Goal: Task Accomplishment & Management: Manage account settings

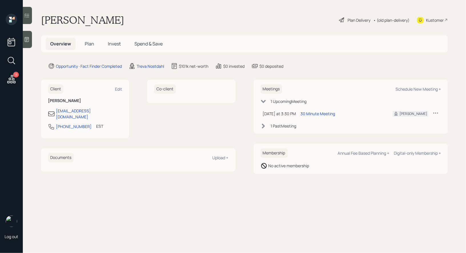
click at [89, 44] on span "Plan" at bounding box center [89, 44] width 9 height 6
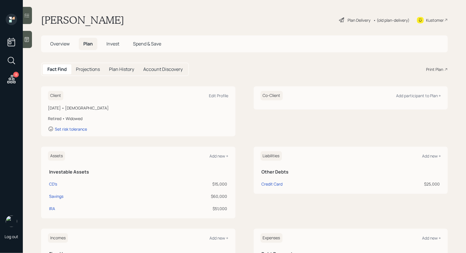
click at [345, 19] on div "Plan Delivery" at bounding box center [354, 20] width 33 height 7
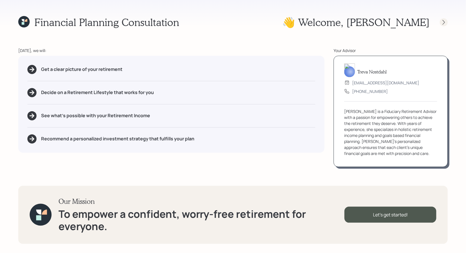
click at [444, 22] on icon at bounding box center [444, 22] width 6 height 6
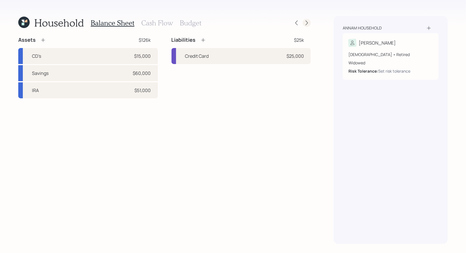
click at [307, 23] on icon at bounding box center [307, 23] width 2 height 5
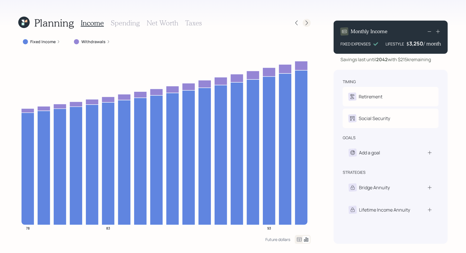
click at [307, 24] on icon at bounding box center [307, 23] width 6 height 6
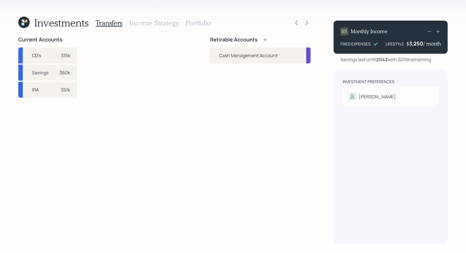
click at [192, 23] on h3 "Portfolio" at bounding box center [198, 23] width 25 height 8
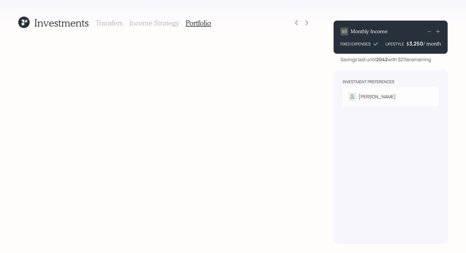
click at [110, 21] on h3 "Transfers" at bounding box center [109, 23] width 27 height 8
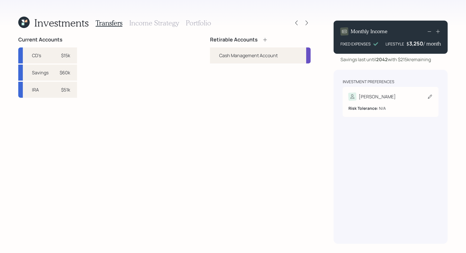
click at [396, 94] on div "[PERSON_NAME]" at bounding box center [390, 96] width 84 height 8
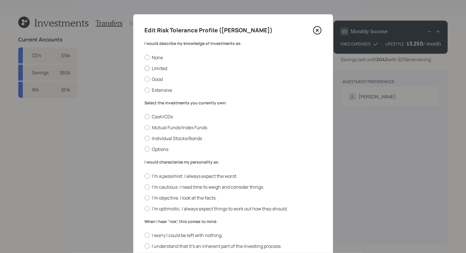
click at [147, 69] on div at bounding box center [147, 68] width 5 height 5
click at [145, 68] on input "Limited" at bounding box center [144, 68] width 0 height 0
radio input "true"
click at [147, 117] on div at bounding box center [147, 116] width 5 height 5
click at [145, 117] on input "Cash/CDs" at bounding box center [144, 116] width 0 height 0
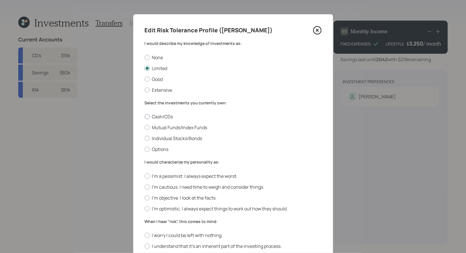
radio input "true"
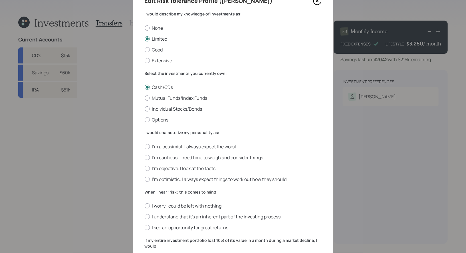
scroll to position [43, 0]
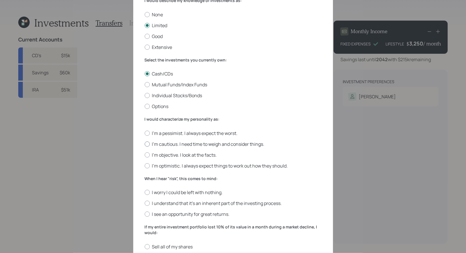
click at [149, 143] on div at bounding box center [147, 143] width 5 height 5
click at [145, 144] on input "I'm cautious. I need time to weigh and consider things." at bounding box center [144, 144] width 0 height 0
radio input "true"
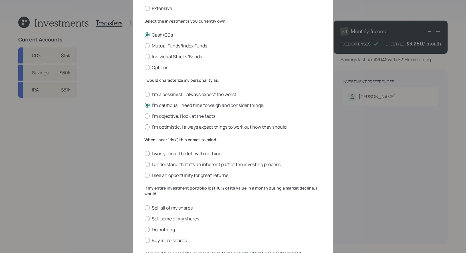
click at [148, 155] on div at bounding box center [147, 153] width 5 height 5
click at [145, 154] on input "I worry I could be left with nothing." at bounding box center [144, 153] width 0 height 0
radio input "true"
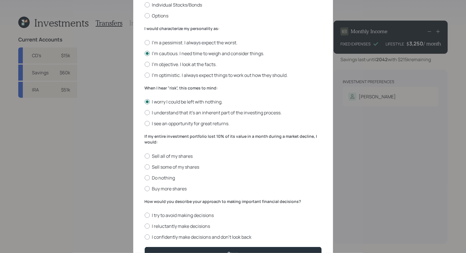
scroll to position [159, 0]
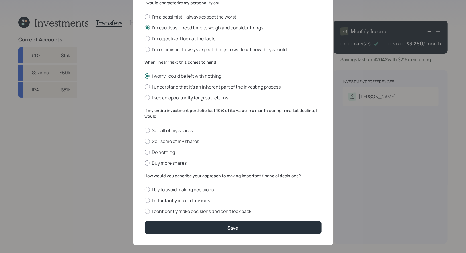
click at [147, 141] on div at bounding box center [147, 140] width 5 height 5
click at [145, 141] on input "Sell some of my shares" at bounding box center [144, 141] width 0 height 0
radio input "true"
click at [147, 130] on div at bounding box center [147, 130] width 5 height 5
click at [145, 130] on input "Sell all of my shares" at bounding box center [144, 130] width 0 height 0
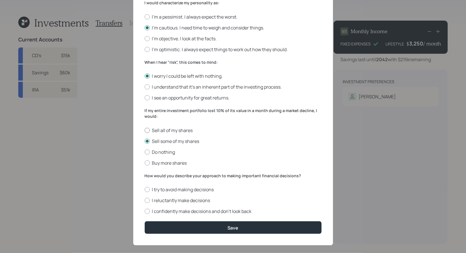
radio input "true"
click at [146, 200] on div at bounding box center [147, 199] width 5 height 5
click at [145, 200] on input "I reluctantly make decisions" at bounding box center [144, 200] width 0 height 0
radio input "true"
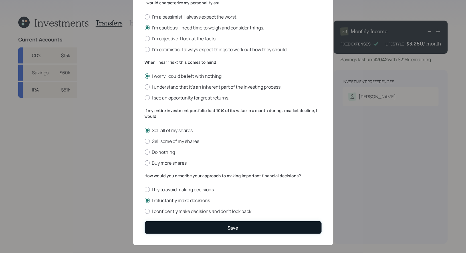
click at [171, 229] on button "Save" at bounding box center [233, 227] width 177 height 12
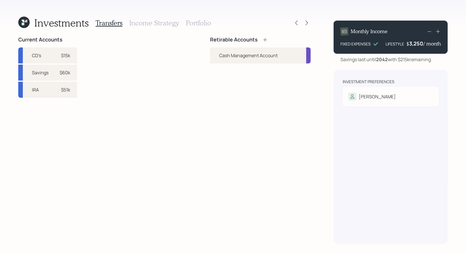
click at [265, 39] on icon at bounding box center [265, 40] width 4 height 4
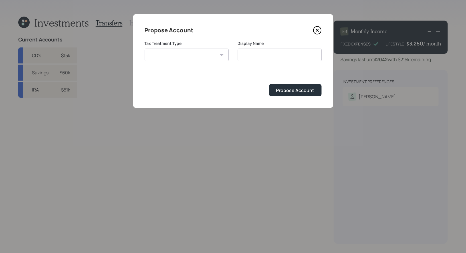
click at [217, 54] on select "[PERSON_NAME] Taxable Traditional" at bounding box center [187, 55] width 84 height 13
select select "traditional"
click at [145, 49] on select "[PERSON_NAME] Taxable Traditional" at bounding box center [187, 55] width 84 height 13
click at [278, 55] on input "Traditional" at bounding box center [280, 55] width 84 height 13
type input "Traditional IRA"
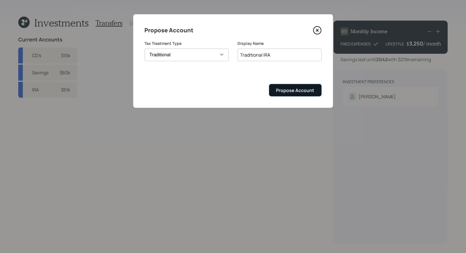
click at [295, 91] on div "Propose Account" at bounding box center [295, 90] width 38 height 6
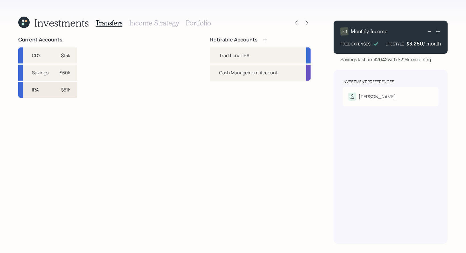
click at [66, 88] on div "$51k" at bounding box center [65, 89] width 9 height 7
click at [229, 55] on div "Traditional IRA" at bounding box center [234, 55] width 30 height 7
select select "df0f2bdf-8111-497a-a9d6-284f85840762"
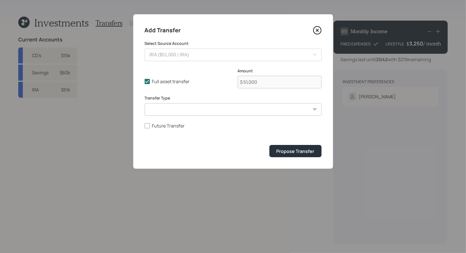
click at [176, 109] on select "ACAT Transfer Non ACAT Transfer Capitalize Rollover Rollover Deposit" at bounding box center [233, 109] width 177 height 13
select select "acat_transfer"
click at [145, 103] on select "ACAT Transfer Non ACAT Transfer Capitalize Rollover Rollover Deposit" at bounding box center [233, 109] width 177 height 13
click at [300, 150] on div "Propose Transfer" at bounding box center [295, 151] width 38 height 6
click at [316, 32] on icon at bounding box center [317, 30] width 9 height 9
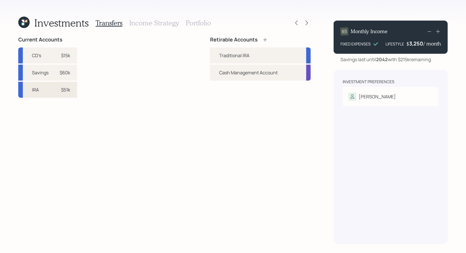
click at [64, 90] on div "$51k" at bounding box center [65, 89] width 9 height 7
click at [228, 53] on div "Traditional IRA" at bounding box center [234, 55] width 30 height 7
select select "df0f2bdf-8111-497a-a9d6-284f85840762"
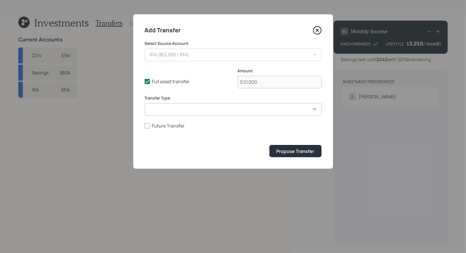
click at [205, 108] on select "ACAT Transfer Non ACAT Transfer Capitalize Rollover Rollover Deposit" at bounding box center [233, 109] width 177 height 13
select select "acat_transfer"
click at [145, 103] on select "ACAT Transfer Non ACAT Transfer Capitalize Rollover Rollover Deposit" at bounding box center [233, 109] width 177 height 13
click at [287, 150] on div "Propose Transfer" at bounding box center [295, 151] width 38 height 6
click at [318, 30] on icon at bounding box center [317, 30] width 9 height 9
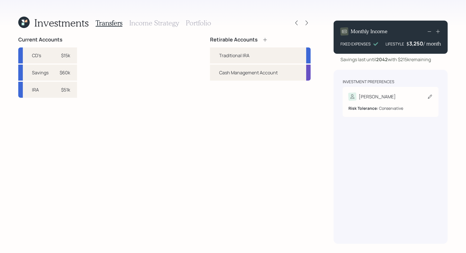
click at [396, 101] on div "Risk Tolerance: Conservative" at bounding box center [390, 105] width 84 height 11
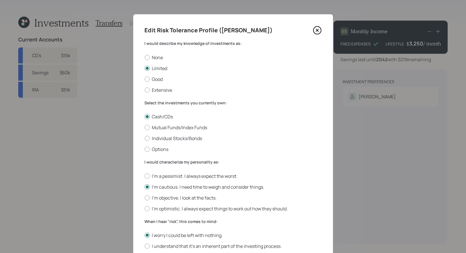
click at [320, 30] on icon at bounding box center [317, 30] width 9 height 9
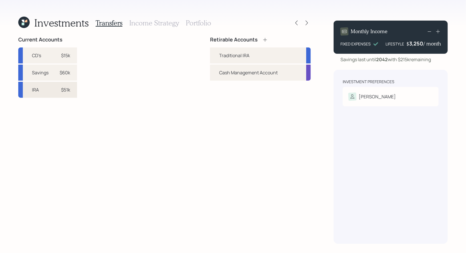
click at [65, 92] on div "$51k" at bounding box center [65, 89] width 9 height 7
click at [230, 55] on div "Traditional IRA" at bounding box center [234, 55] width 30 height 7
select select "df0f2bdf-8111-497a-a9d6-284f85840762"
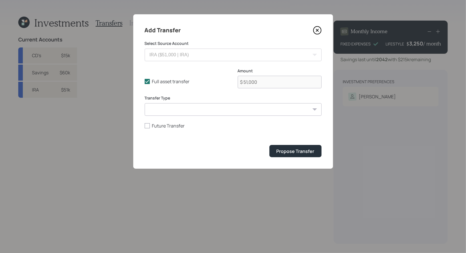
click at [217, 110] on select "ACAT Transfer Non ACAT Transfer Capitalize Rollover Rollover Deposit" at bounding box center [233, 109] width 177 height 13
select select "non_acat_transfer"
click at [145, 103] on select "ACAT Transfer Non ACAT Transfer Capitalize Rollover Rollover Deposit" at bounding box center [233, 109] width 177 height 13
click at [294, 150] on div "Propose Transfer" at bounding box center [295, 151] width 38 height 6
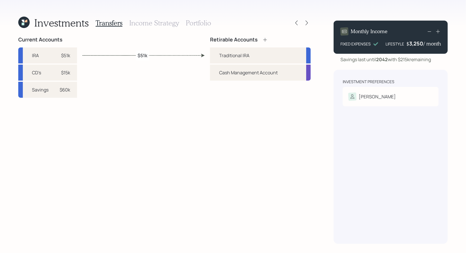
click at [195, 26] on h3 "Portfolio" at bounding box center [198, 23] width 25 height 8
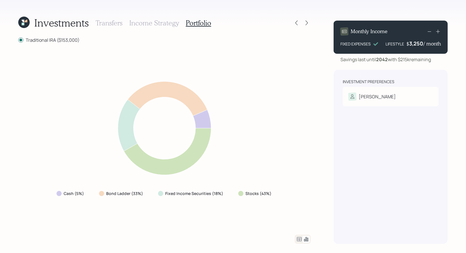
click at [153, 22] on h3 "Income Strategy" at bounding box center [154, 23] width 50 height 8
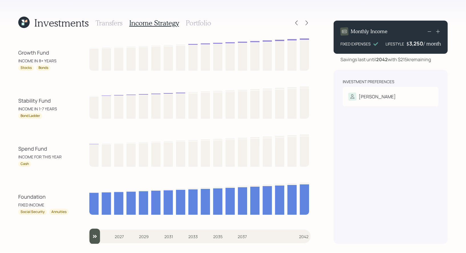
click at [196, 22] on h3 "Portfolio" at bounding box center [198, 23] width 25 height 8
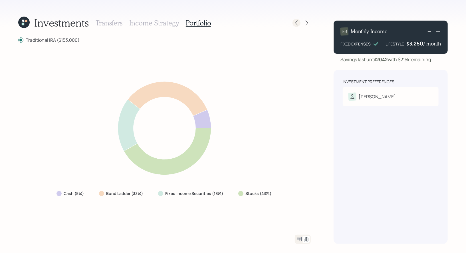
click at [295, 24] on icon at bounding box center [297, 23] width 6 height 6
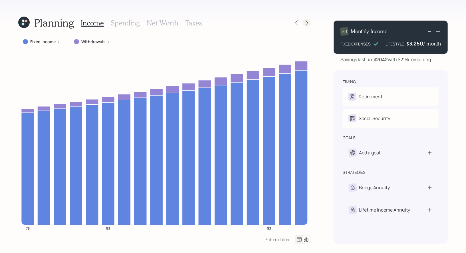
click at [307, 23] on icon at bounding box center [307, 23] width 6 height 6
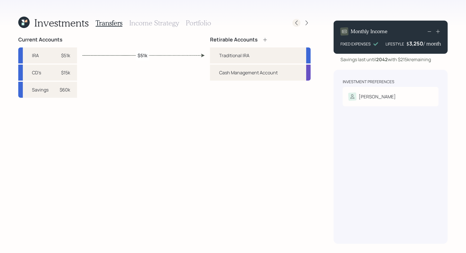
click at [297, 24] on icon at bounding box center [297, 23] width 6 height 6
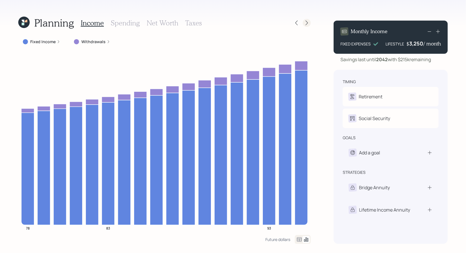
click at [307, 22] on icon at bounding box center [307, 23] width 2 height 5
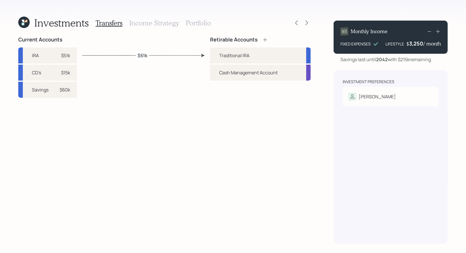
click at [192, 26] on h3 "Portfolio" at bounding box center [198, 23] width 25 height 8
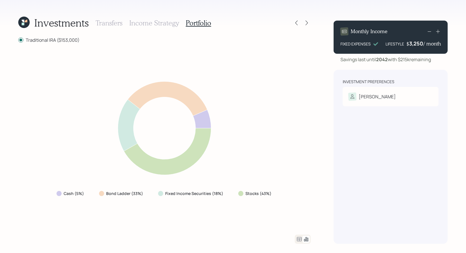
click at [149, 23] on h3 "Income Strategy" at bounding box center [154, 23] width 50 height 8
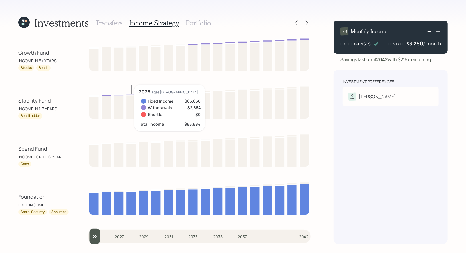
click at [110, 21] on h3 "Transfers" at bounding box center [109, 23] width 27 height 8
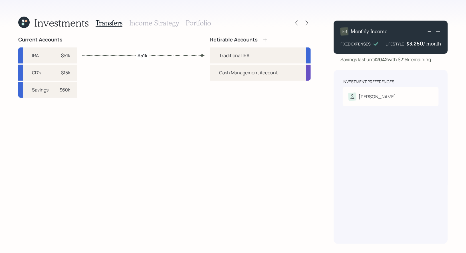
click at [155, 21] on h3 "Income Strategy" at bounding box center [154, 23] width 50 height 8
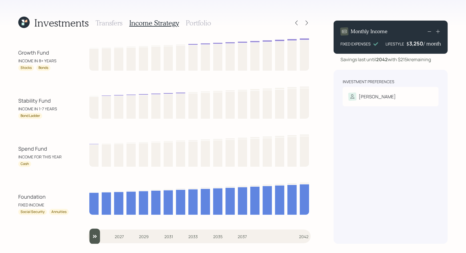
click at [200, 23] on h3 "Portfolio" at bounding box center [198, 23] width 25 height 8
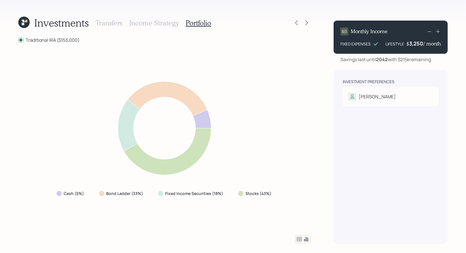
click at [109, 25] on h3 "Transfers" at bounding box center [109, 23] width 27 height 8
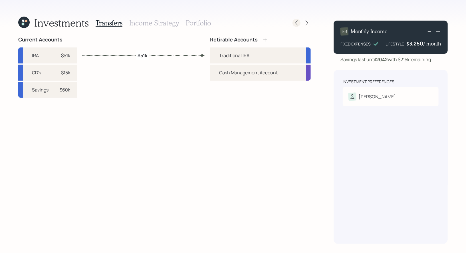
click at [297, 22] on icon at bounding box center [297, 23] width 6 height 6
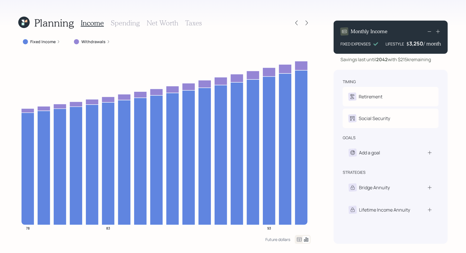
click at [42, 44] on label "Fixed Income" at bounding box center [42, 42] width 25 height 6
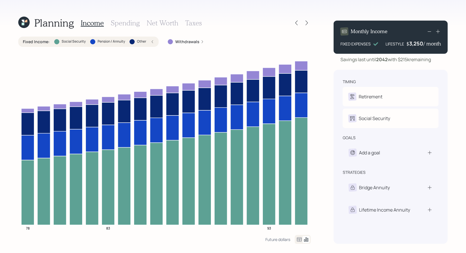
click at [153, 42] on icon at bounding box center [152, 41] width 3 height 3
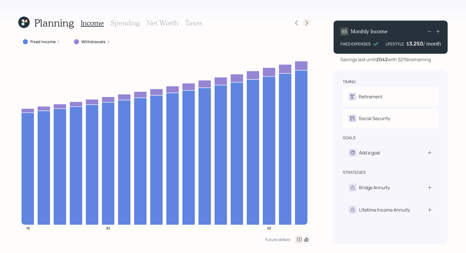
click at [308, 24] on icon at bounding box center [307, 23] width 6 height 6
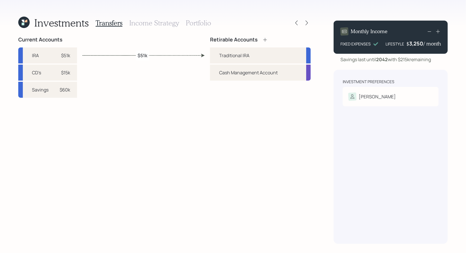
click at [158, 27] on div "Transfers Income Strategy Portfolio" at bounding box center [154, 23] width 116 height 14
click at [154, 23] on h3 "Income Strategy" at bounding box center [154, 23] width 50 height 8
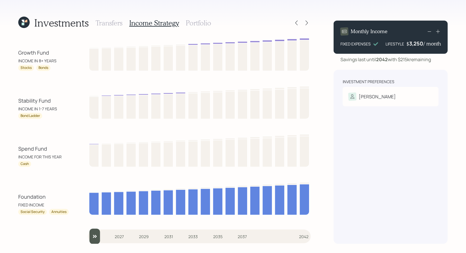
click at [192, 24] on h3 "Portfolio" at bounding box center [198, 23] width 25 height 8
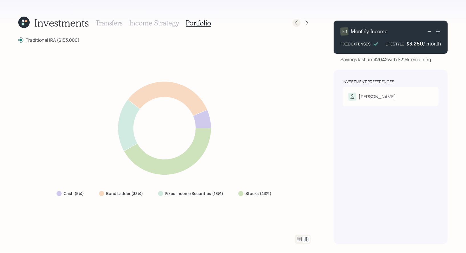
click at [296, 23] on icon at bounding box center [296, 23] width 2 height 5
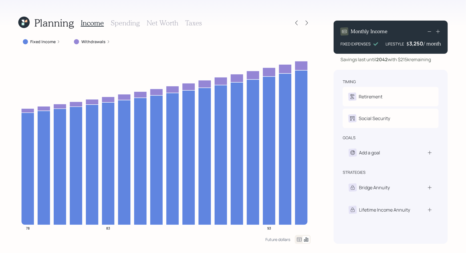
click at [101, 42] on label "Withdrawals" at bounding box center [93, 42] width 24 height 6
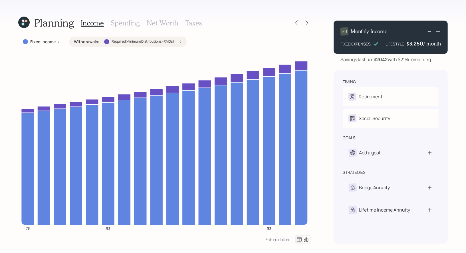
click at [412, 45] on div "3,250" at bounding box center [416, 43] width 14 height 7
click at [451, 76] on div "Planning Income Spending Net Worth Taxes Fixed Income Withdrawals : Required Mi…" at bounding box center [233, 126] width 466 height 253
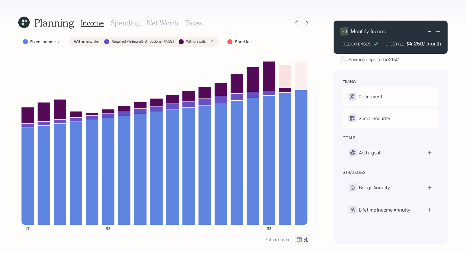
click at [210, 41] on div "Withdrawals : Required Minimum Distributions (RMDs) Withdrawals" at bounding box center [144, 42] width 140 height 6
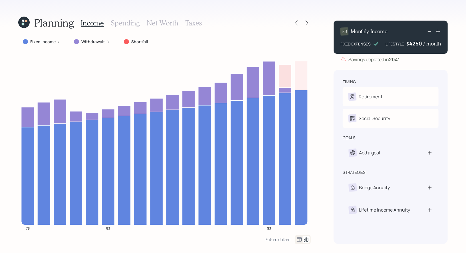
click at [411, 46] on div "4250" at bounding box center [416, 43] width 14 height 7
click at [455, 78] on div "Planning Income Spending Net Worth Taxes Fixed Income Withdrawals Shortfall 78 …" at bounding box center [233, 126] width 466 height 253
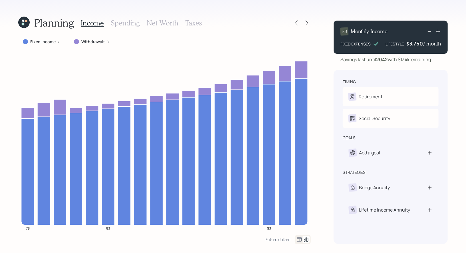
click at [124, 24] on h3 "Spending" at bounding box center [125, 23] width 29 height 8
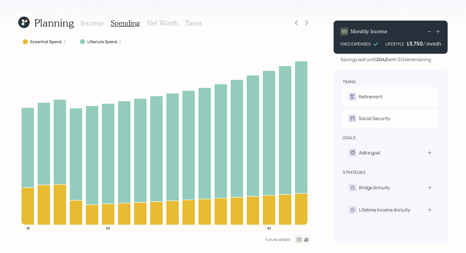
click at [297, 238] on icon at bounding box center [299, 239] width 5 height 4
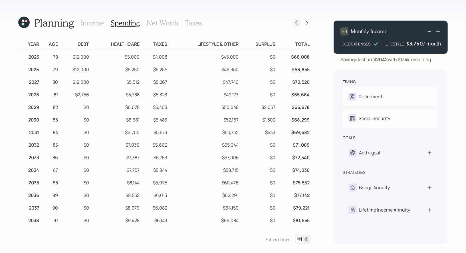
click at [298, 21] on icon at bounding box center [297, 23] width 6 height 6
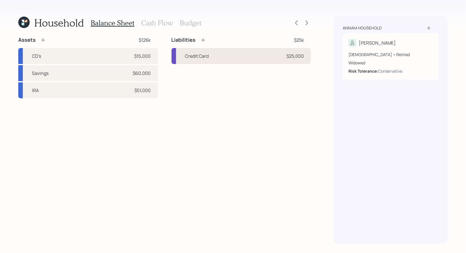
click at [234, 50] on div "Credit Card $25,000" at bounding box center [241, 56] width 140 height 16
select select "credit_card"
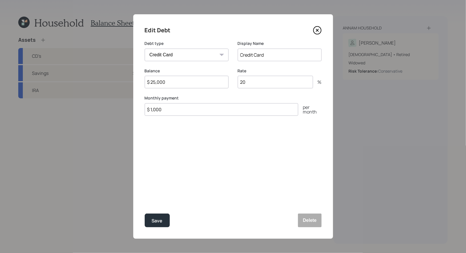
click at [318, 32] on icon at bounding box center [317, 30] width 9 height 9
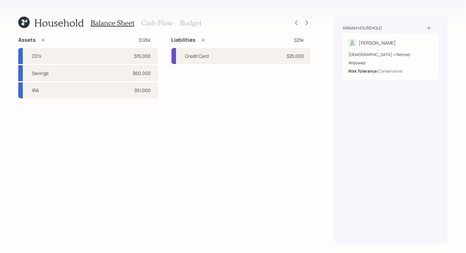
click at [268, 65] on div "Liabilities $25k Credit Card $25,000" at bounding box center [241, 68] width 140 height 62
click at [265, 54] on div "Credit Card $25,000" at bounding box center [241, 56] width 140 height 16
select select "credit_card"
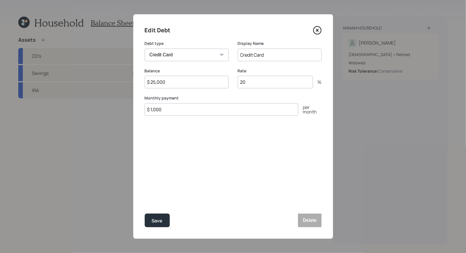
click at [251, 85] on input "20" at bounding box center [275, 82] width 75 height 13
click at [318, 30] on icon at bounding box center [317, 30] width 9 height 9
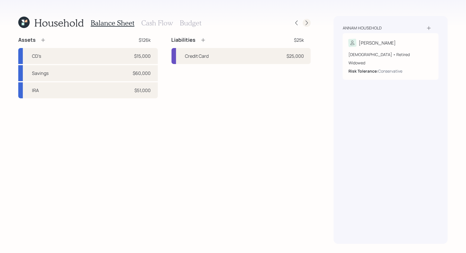
click at [308, 21] on icon at bounding box center [307, 23] width 6 height 6
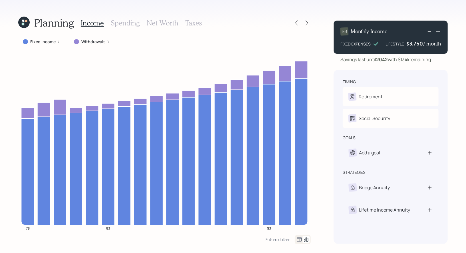
click at [23, 24] on icon at bounding box center [23, 24] width 3 height 3
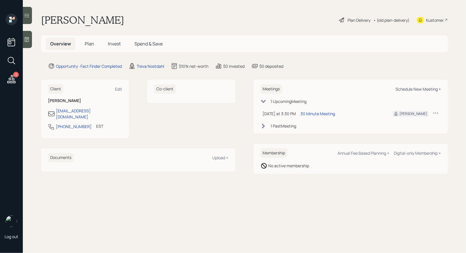
click at [426, 88] on div "Schedule New Meeting +" at bounding box center [417, 88] width 45 height 5
select select "8b79112e-3cfb-44f9-89e7-15267fe946c1"
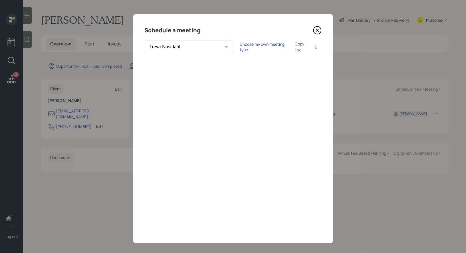
click at [240, 46] on div "Choose my own meeting type" at bounding box center [264, 46] width 48 height 11
click at [318, 33] on icon at bounding box center [317, 30] width 9 height 9
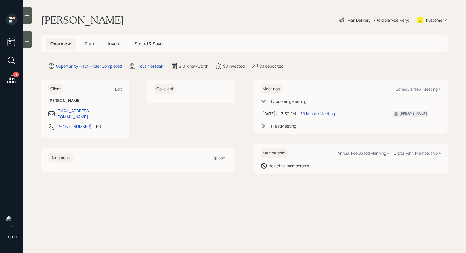
click at [90, 43] on span "Plan" at bounding box center [89, 44] width 9 height 6
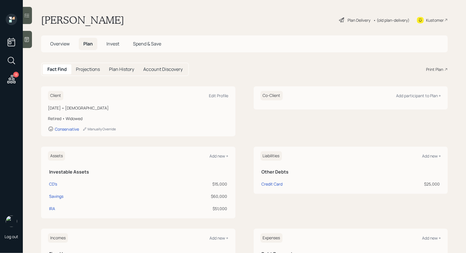
click at [436, 69] on div "Print Plan" at bounding box center [434, 69] width 17 height 6
click at [14, 62] on icon at bounding box center [14, 63] width 3 height 3
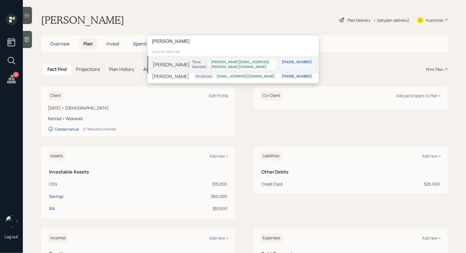
type input "john tobin"
click at [204, 62] on div "John Tobin Treva Nostdahl john.tobin@pepperdine.edu 562-900-4500" at bounding box center [233, 65] width 171 height 18
